Goal: Find specific page/section

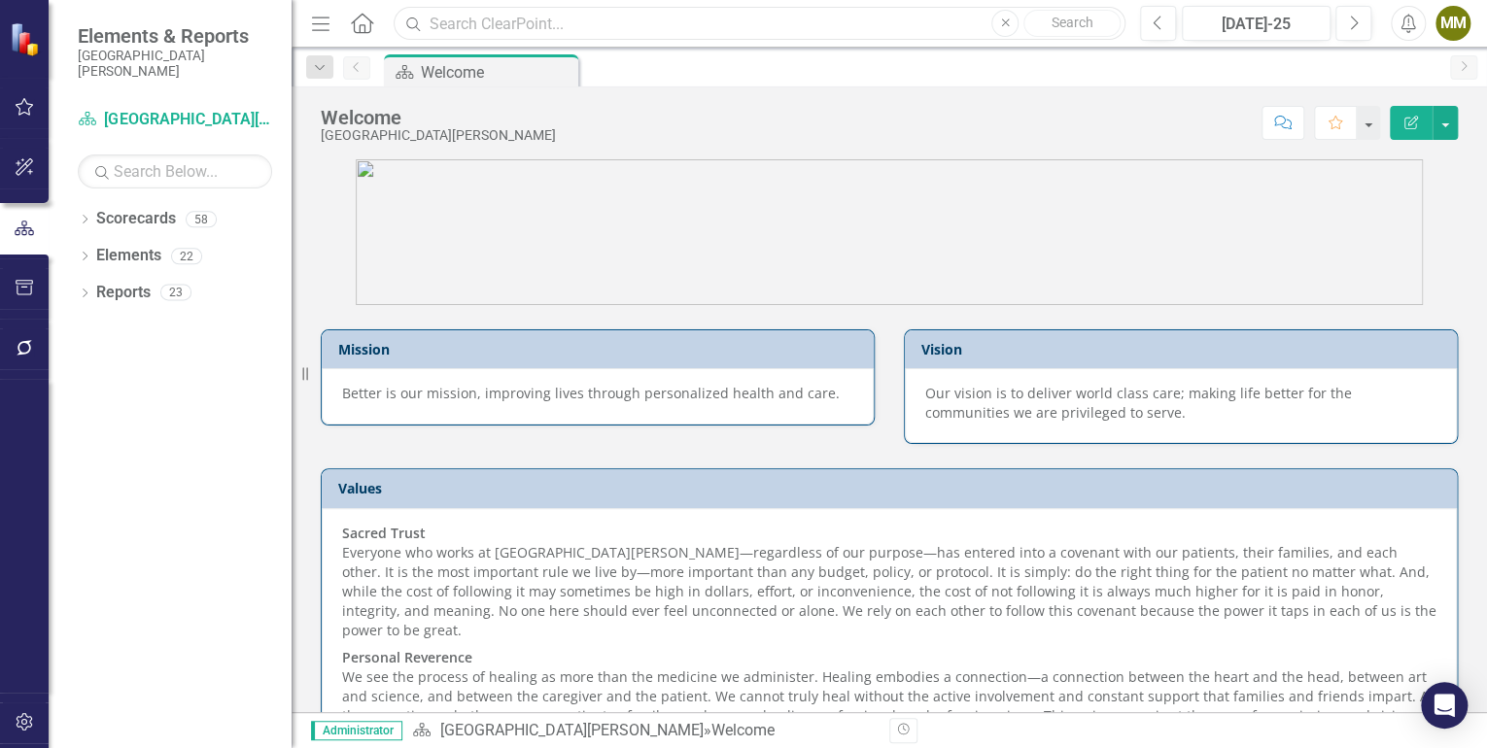
click at [517, 16] on input "text" at bounding box center [760, 24] width 732 height 34
click at [509, 24] on input "text" at bounding box center [760, 24] width 732 height 34
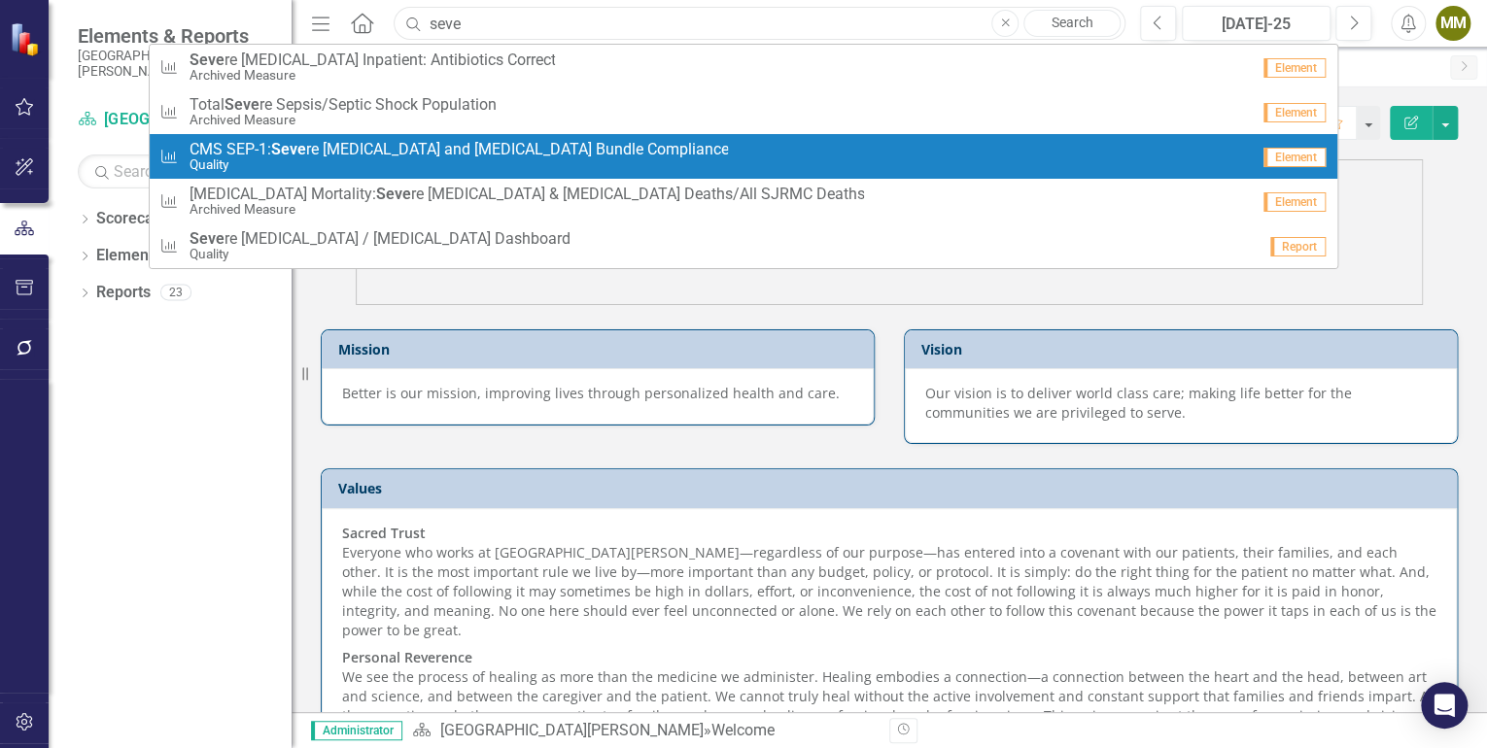
type input "seve"
click at [484, 148] on span "CMS SEP-1: Seve re [MEDICAL_DATA] and [MEDICAL_DATA] Bundle Compliance" at bounding box center [458, 149] width 539 height 17
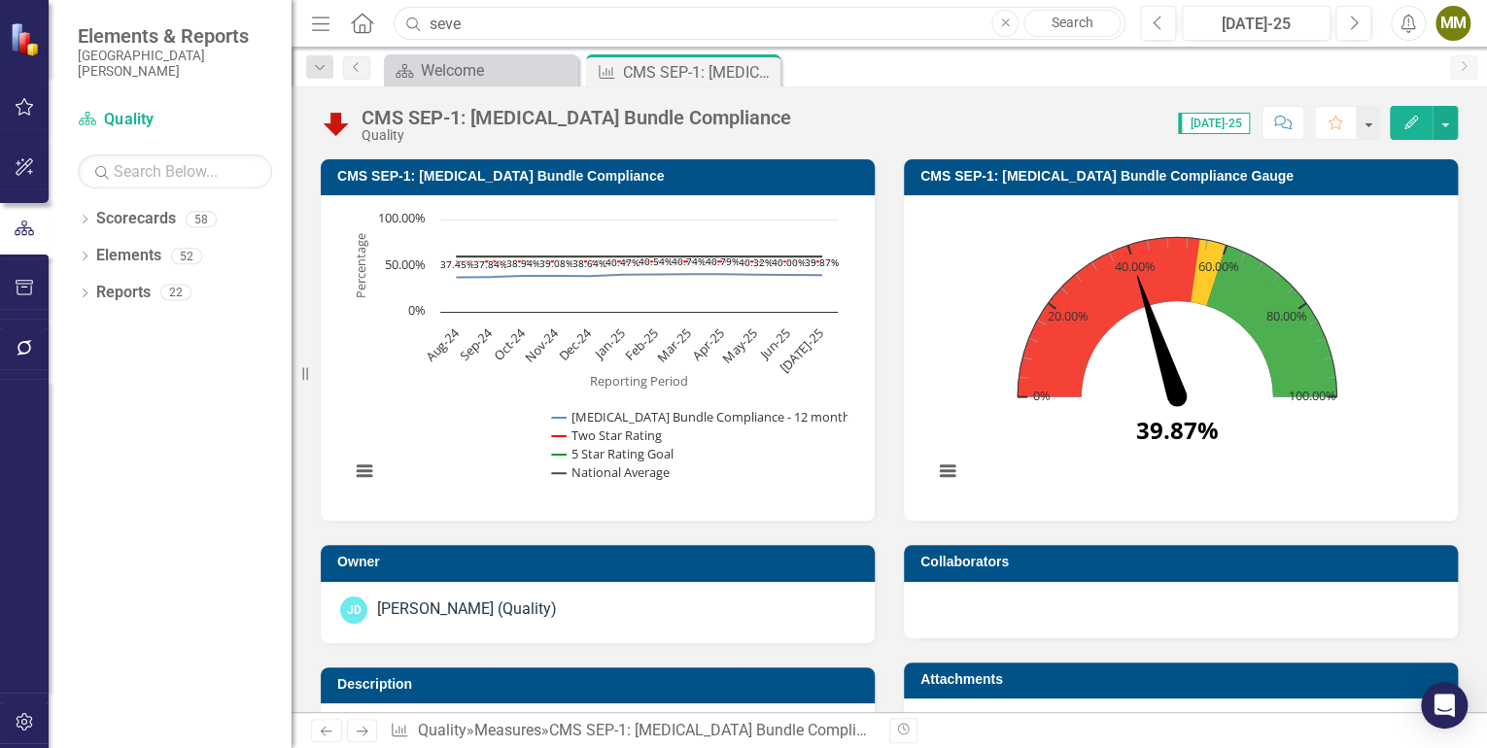
click at [499, 26] on input "seve" at bounding box center [760, 24] width 732 height 34
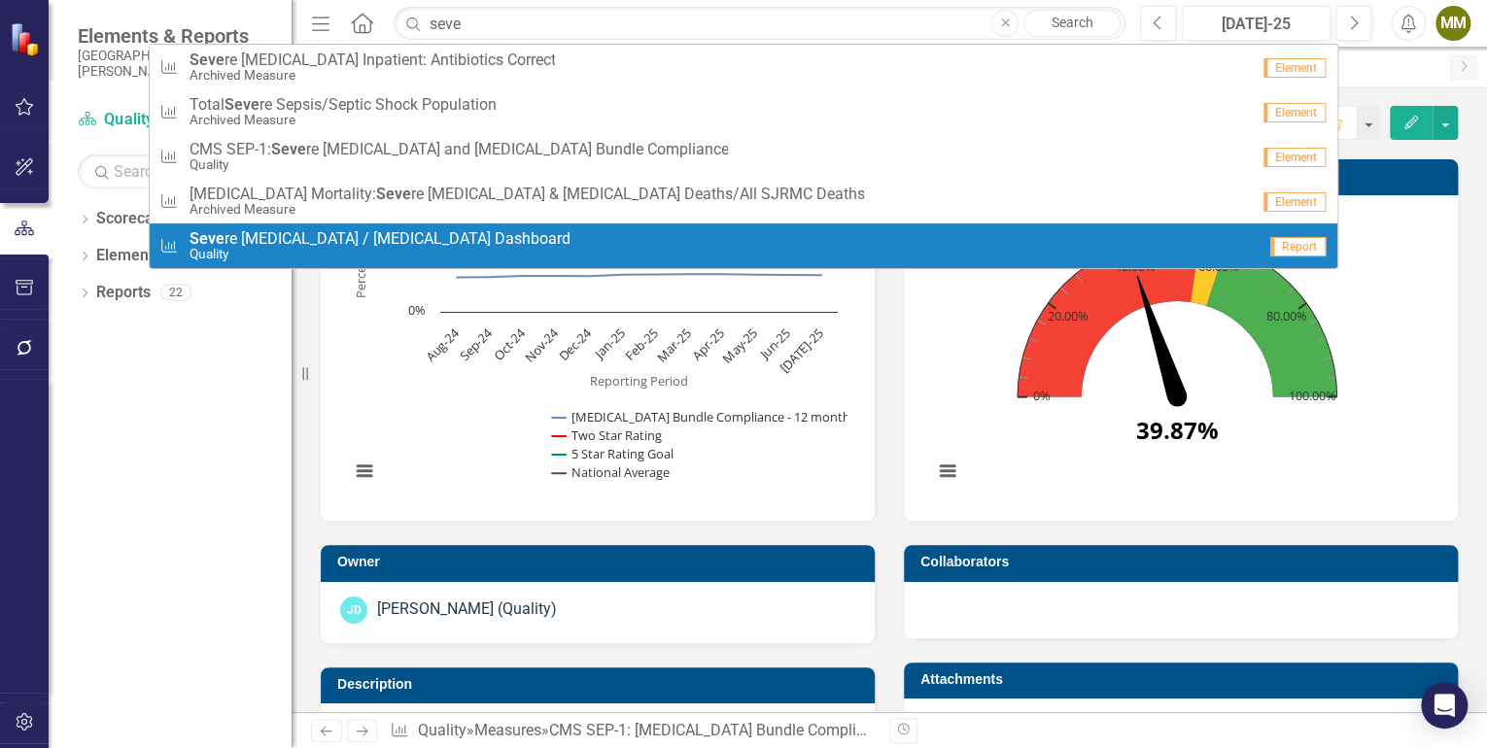
click at [432, 237] on span "Seve re [MEDICAL_DATA] / [MEDICAL_DATA] Dashboard" at bounding box center [379, 238] width 381 height 17
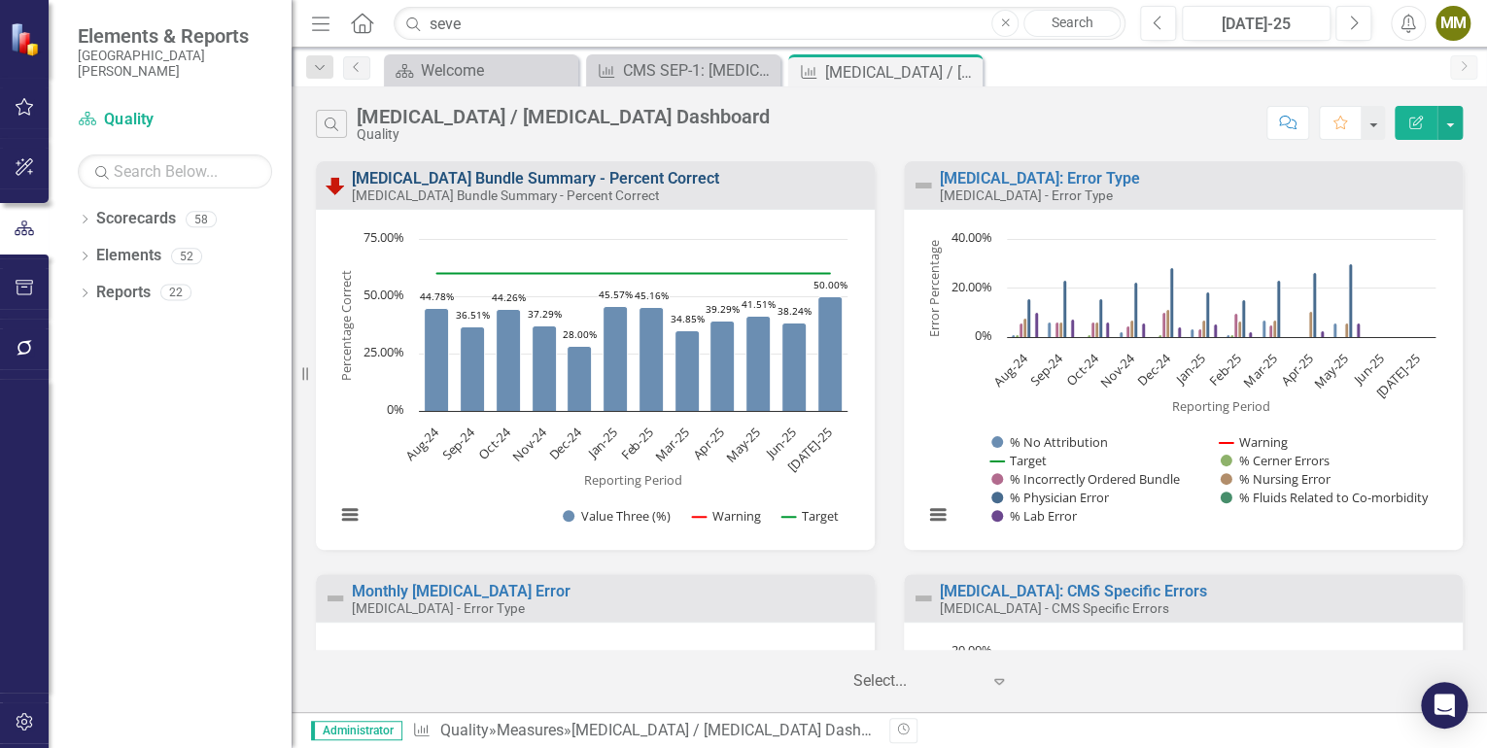
click at [584, 175] on link "[MEDICAL_DATA] Bundle Summary - Percent Correct" at bounding box center [535, 178] width 367 height 18
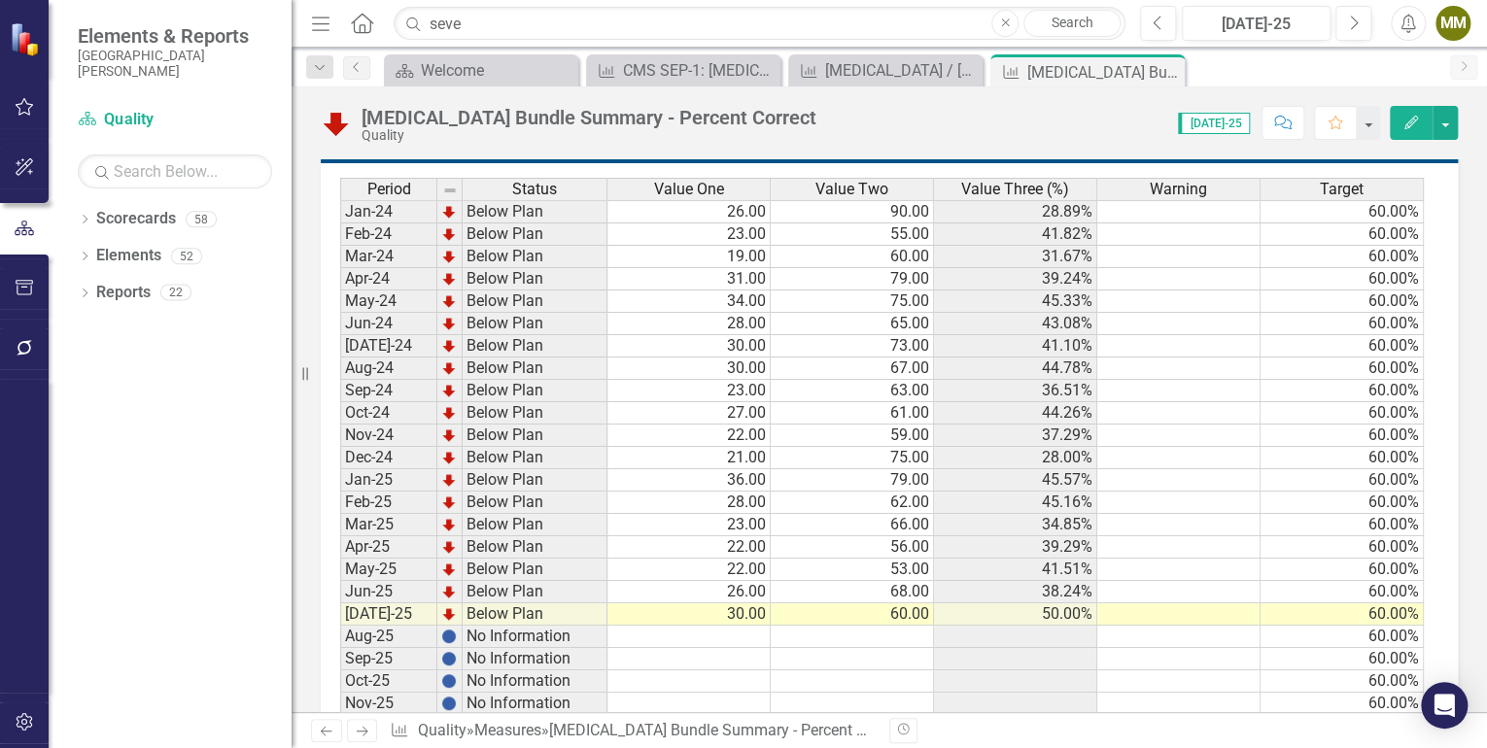
scroll to position [1330, 0]
